Goal: Check status

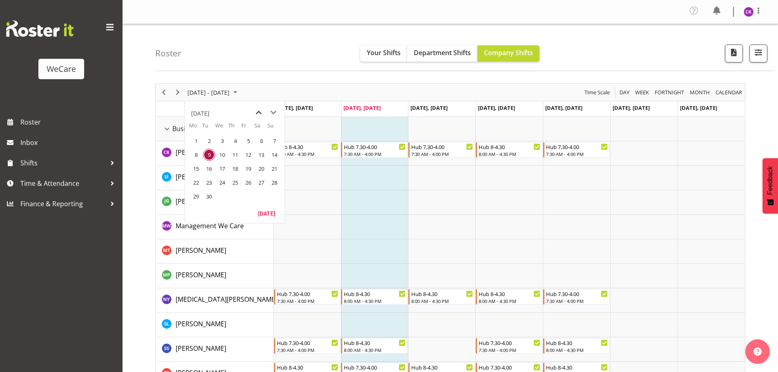
scroll to position [32, 0]
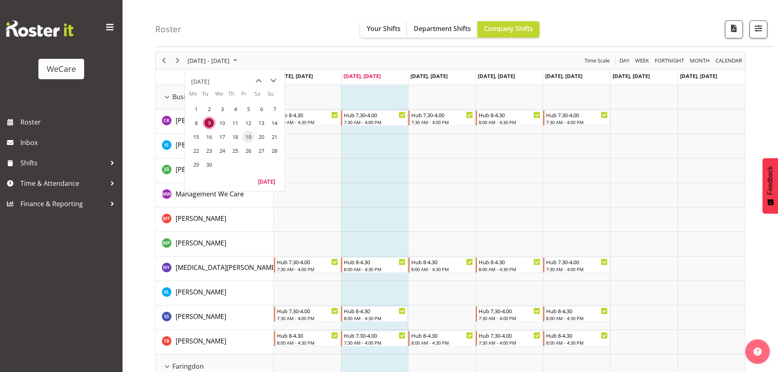
click at [245, 134] on span "19" at bounding box center [248, 137] width 12 height 12
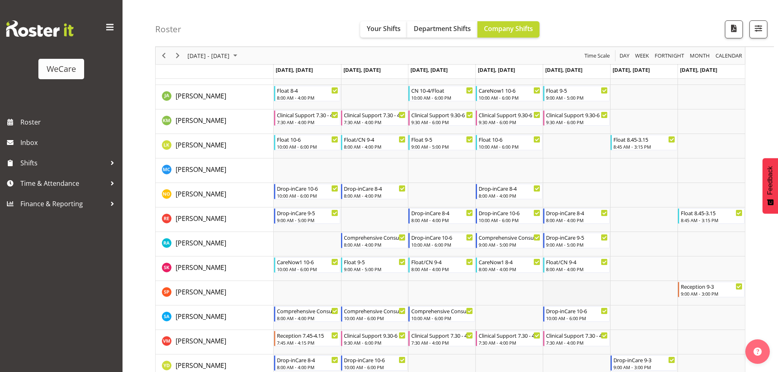
scroll to position [440, 0]
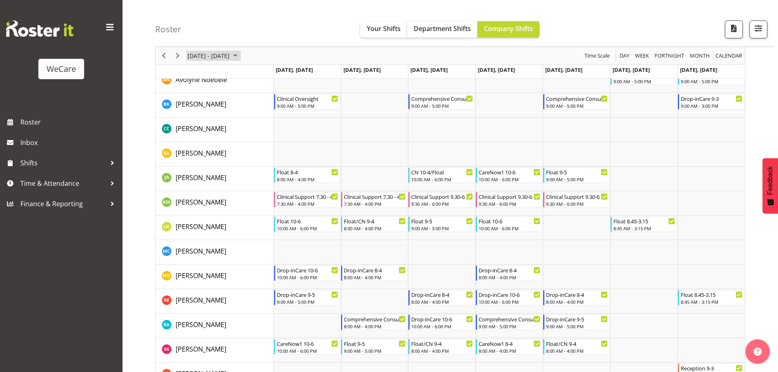
click at [230, 59] on span "[DATE] - [DATE]" at bounding box center [209, 56] width 44 height 10
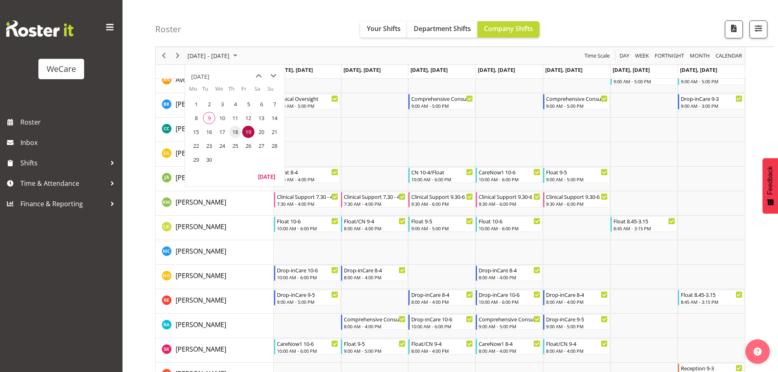
click at [238, 131] on span "18" at bounding box center [235, 132] width 12 height 12
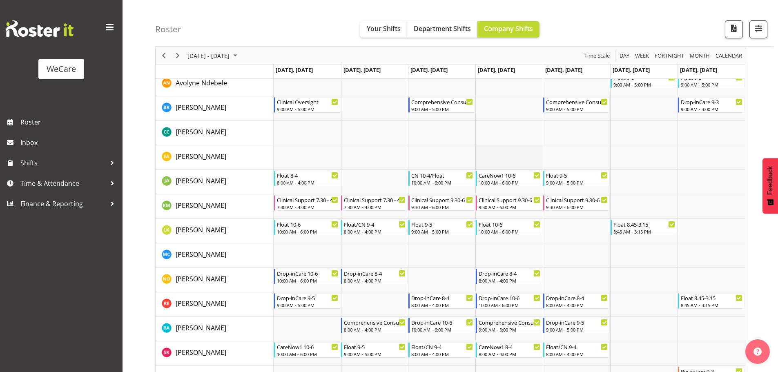
scroll to position [481, 0]
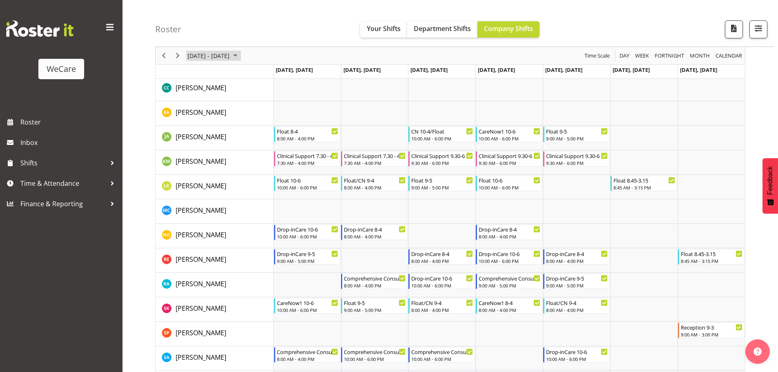
click at [230, 53] on span "[DATE] - [DATE]" at bounding box center [209, 56] width 44 height 10
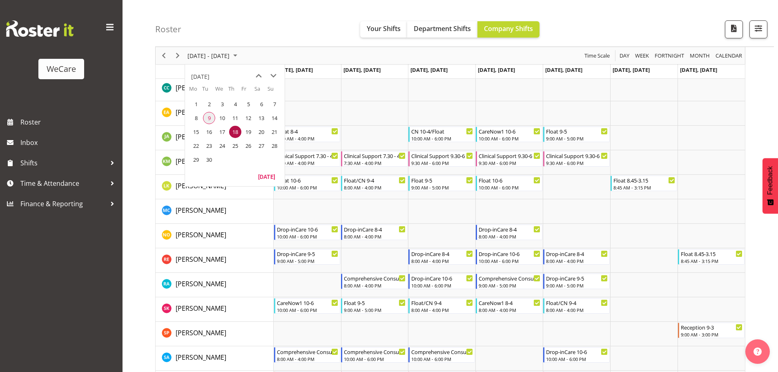
click at [213, 116] on span "9" at bounding box center [209, 118] width 12 height 12
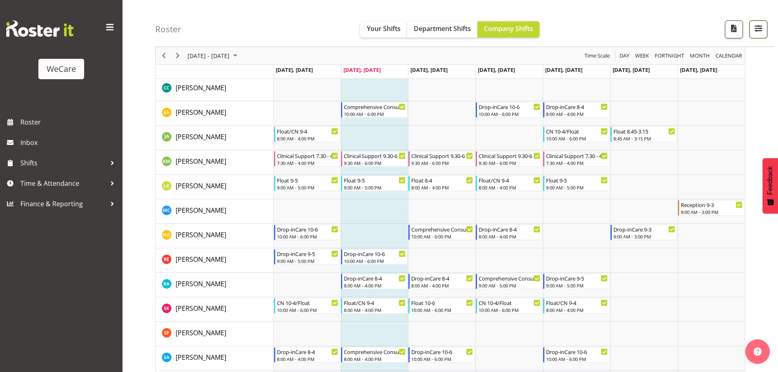
click at [756, 29] on span "button" at bounding box center [758, 28] width 11 height 11
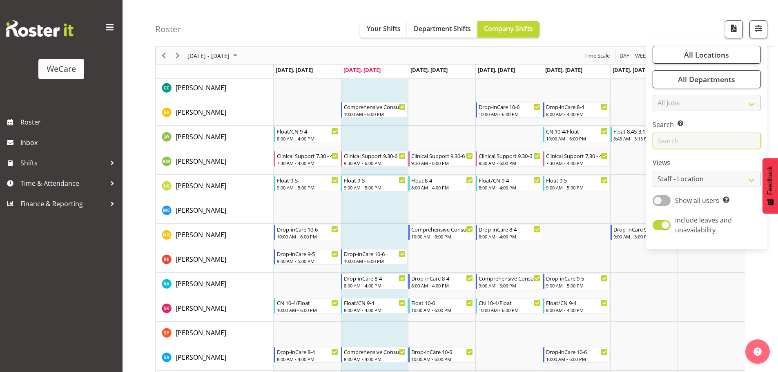
drag, startPoint x: 684, startPoint y: 145, endPoint x: 689, endPoint y: 145, distance: 5.3
click at [684, 145] on input "text" at bounding box center [707, 141] width 108 height 16
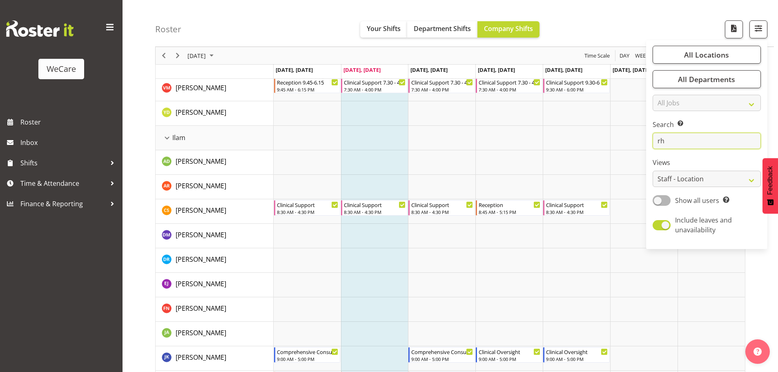
scroll to position [32, 0]
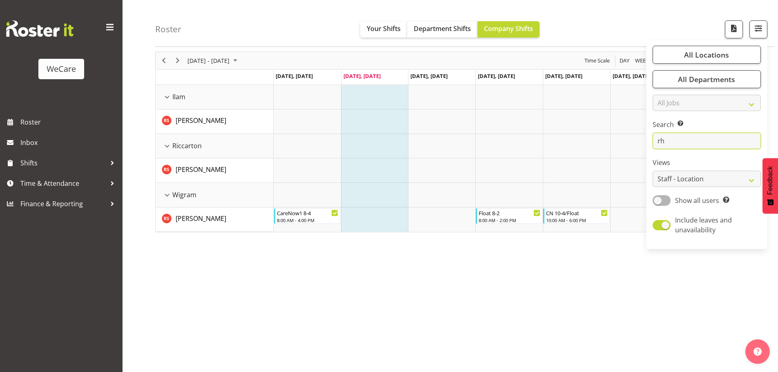
type input "r"
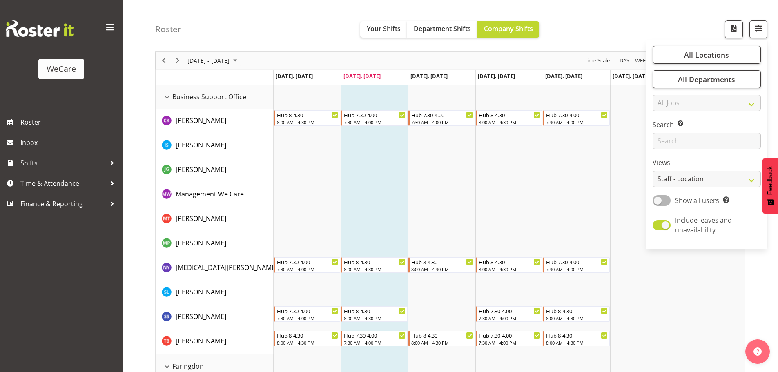
click at [379, 160] on td "Timeline Week of September 9, 2025" at bounding box center [374, 170] width 67 height 24
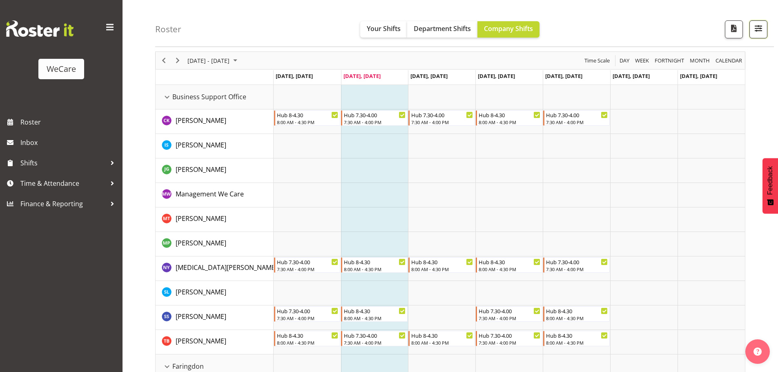
click at [758, 30] on span "button" at bounding box center [758, 28] width 11 height 11
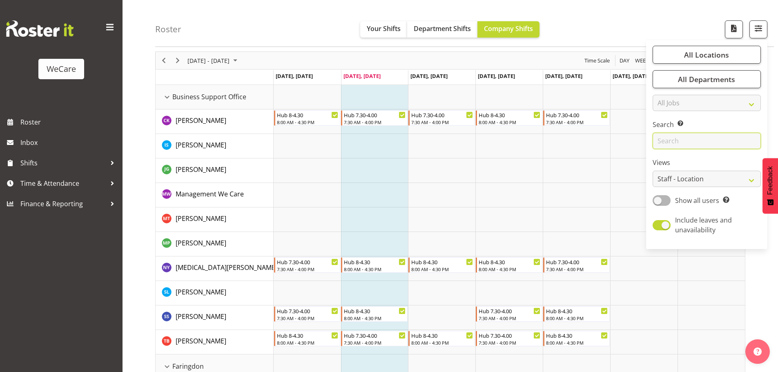
click at [666, 134] on input "text" at bounding box center [707, 141] width 108 height 16
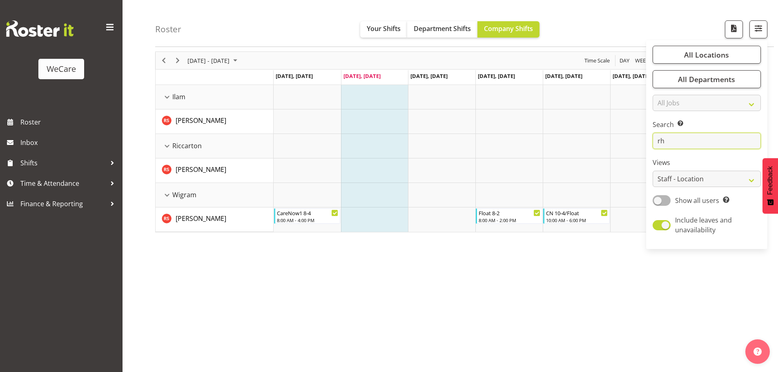
type input "r"
